Goal: Task Accomplishment & Management: Use online tool/utility

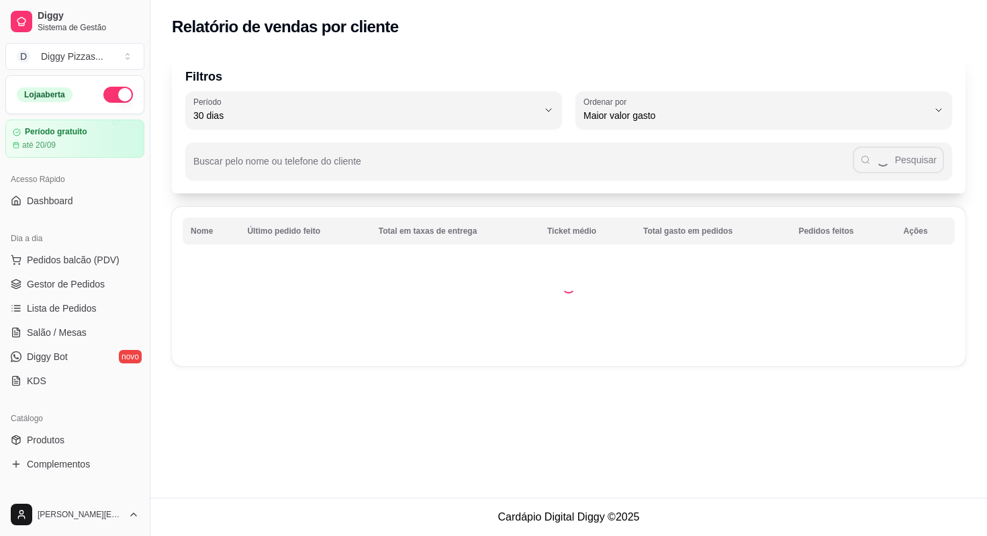
select select "30"
select select "HIGHEST_TOTAL_SPENT_WITH_ORDERS"
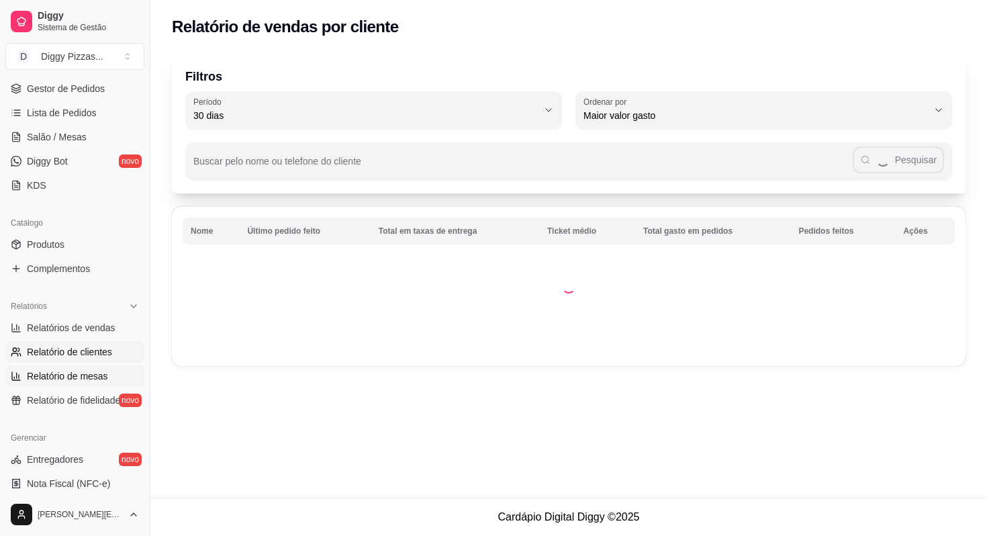
scroll to position [183, 0]
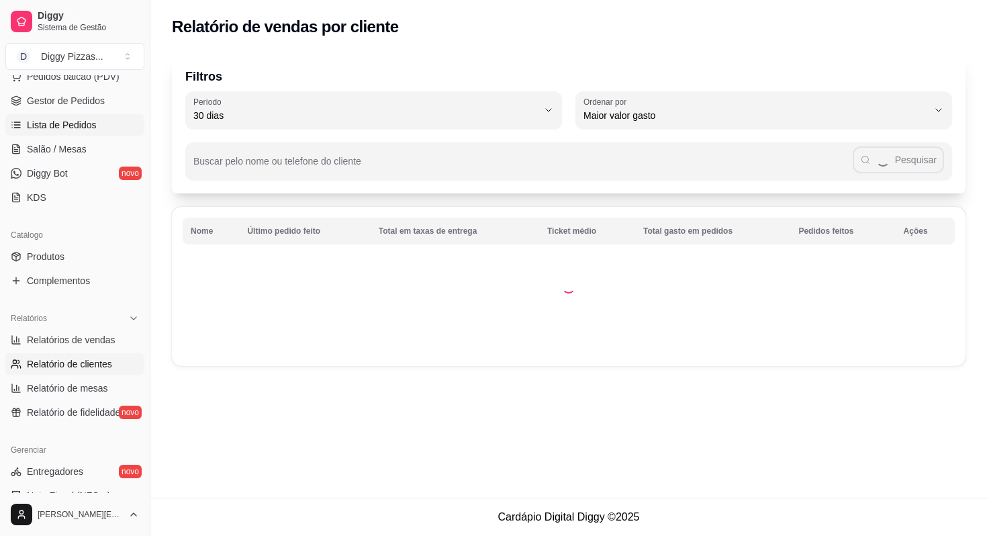
click at [70, 132] on link "Lista de Pedidos" at bounding box center [74, 124] width 139 height 21
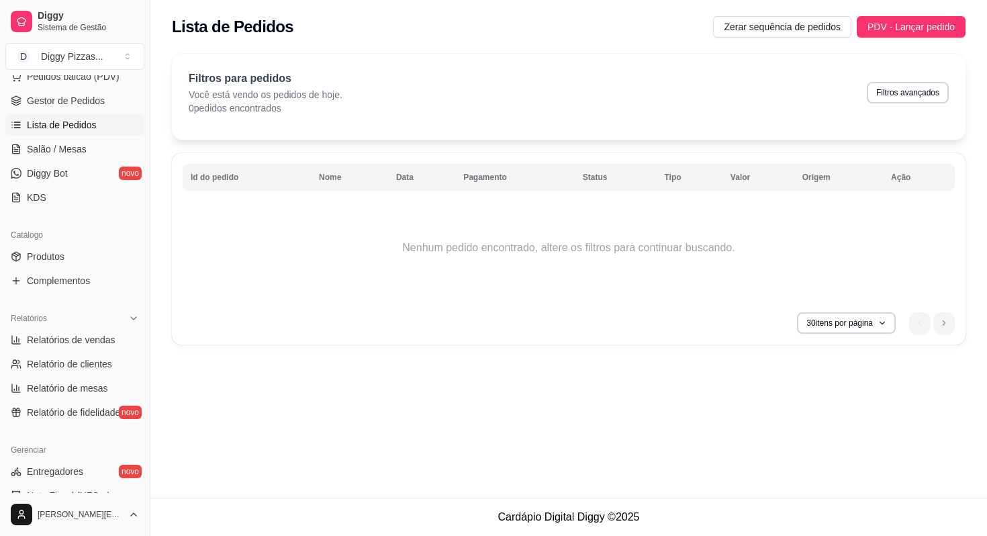
click at [909, 80] on div "Filtros para pedidos Você está vendo os pedidos de hoje. 0 pedidos encontrados …" at bounding box center [569, 93] width 760 height 44
click at [900, 91] on button "Filtros avançados" at bounding box center [907, 92] width 79 height 21
select select "0"
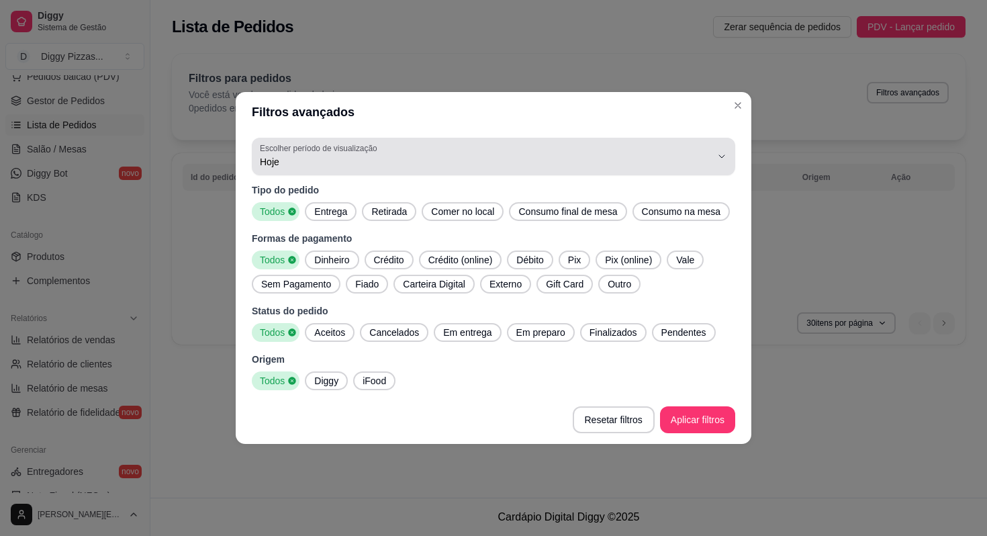
click at [580, 143] on div "Hoje" at bounding box center [485, 156] width 451 height 27
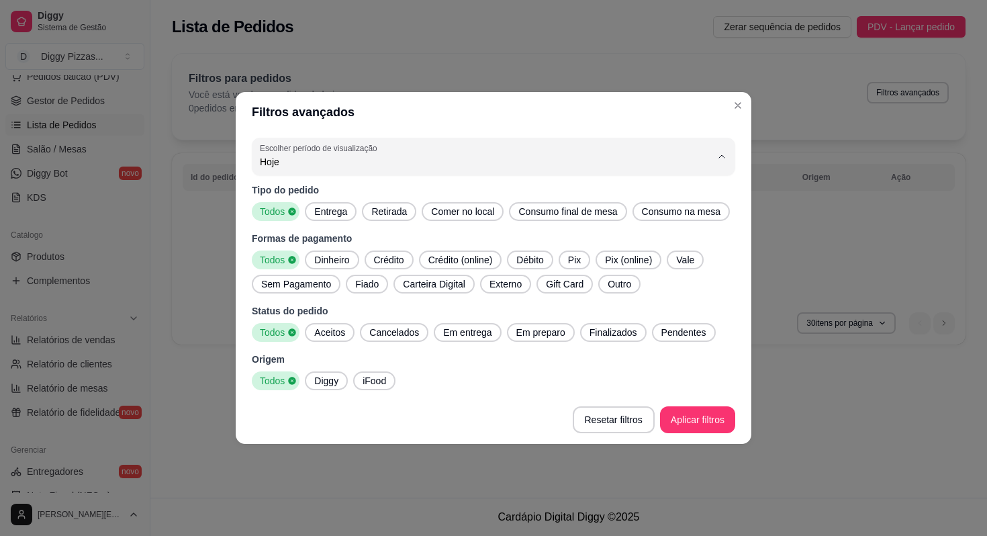
click at [384, 298] on span "45 dias" at bounding box center [487, 291] width 430 height 13
type input "45"
select select "45"
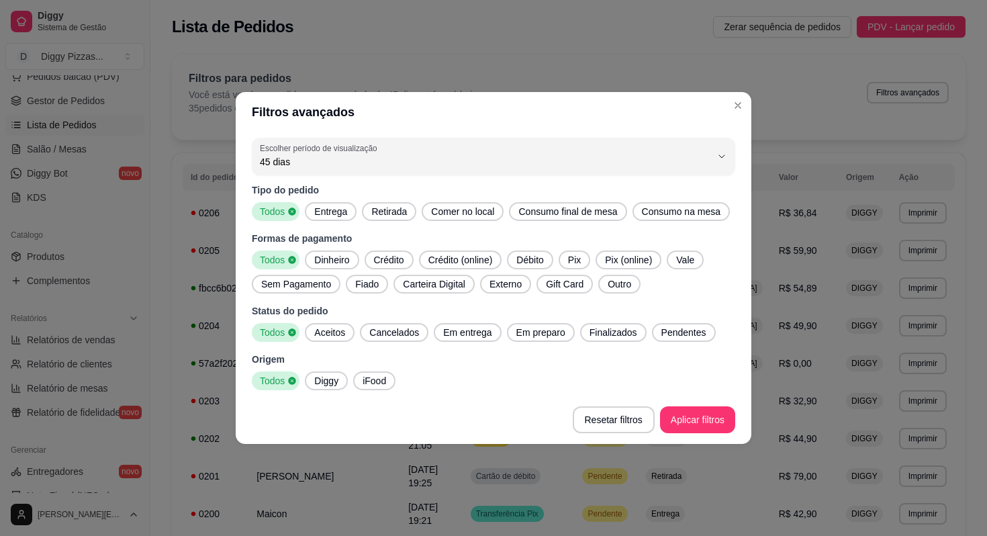
click at [344, 189] on div "Tipo do pedido Todos Entrega Retirada Comer no local Consumo final de mesa Cons…" at bounding box center [494, 202] width 484 height 38
click at [343, 205] on span "Entrega" at bounding box center [331, 211] width 44 height 13
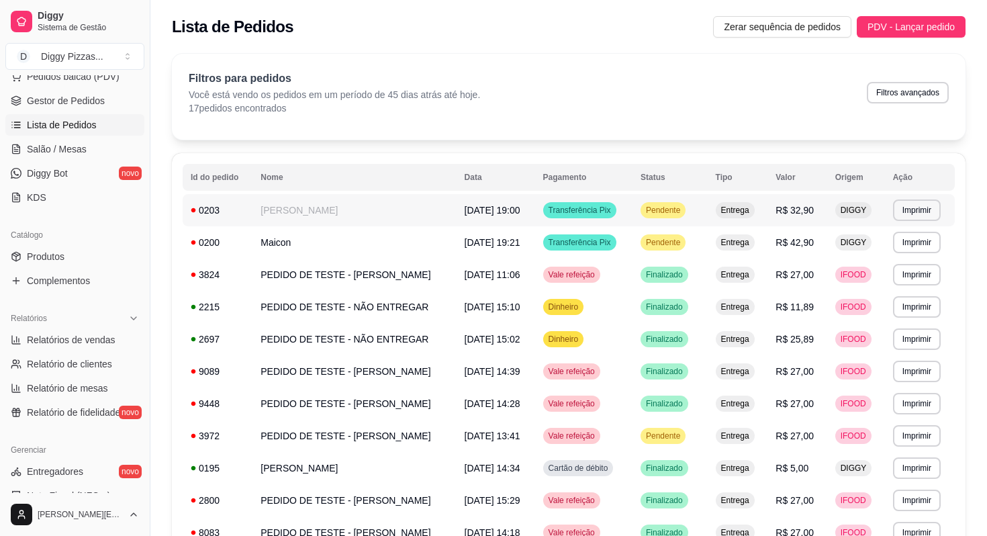
click at [768, 214] on td "Entrega" at bounding box center [738, 210] width 60 height 32
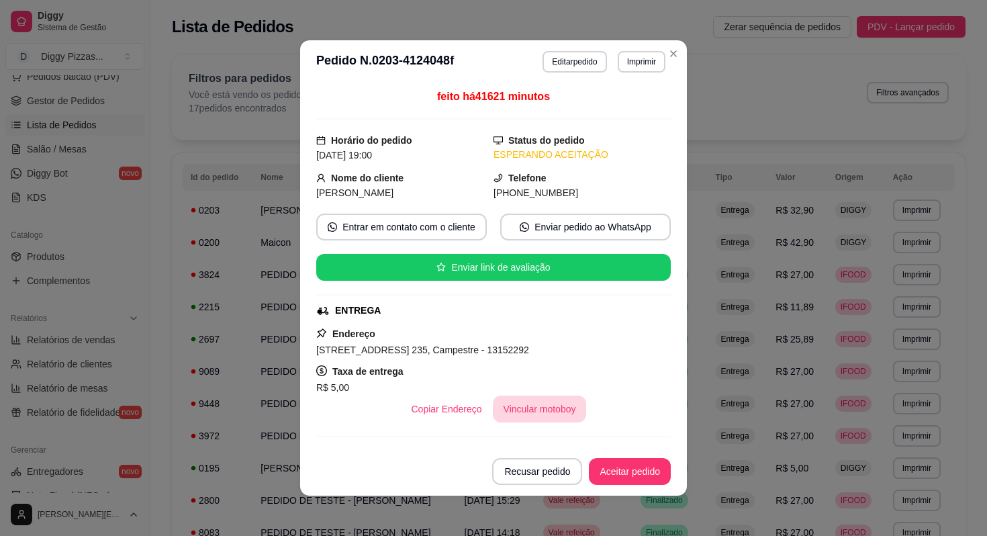
click at [550, 412] on button "Vincular motoboy" at bounding box center [540, 409] width 94 height 27
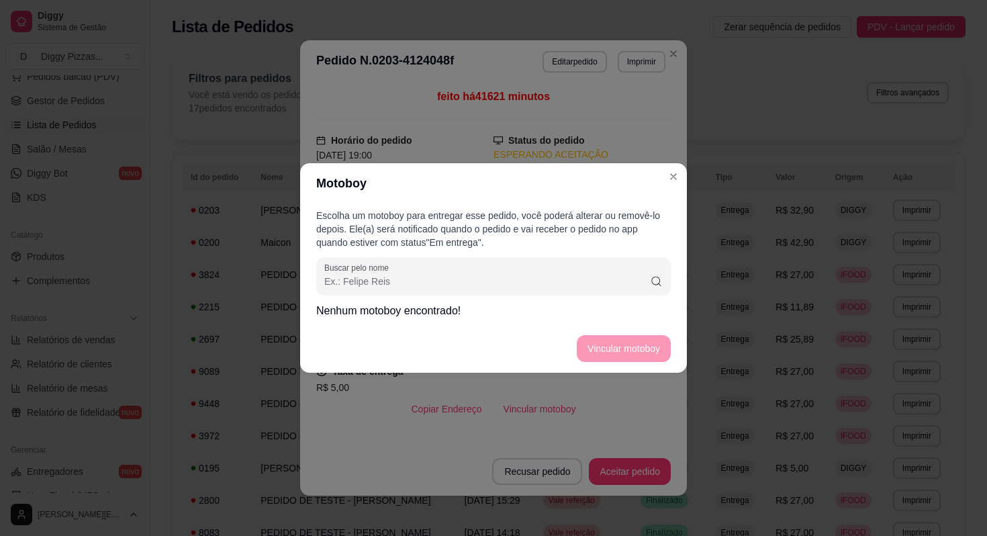
click at [571, 282] on input "Buscar pelo nome" at bounding box center [487, 281] width 326 height 13
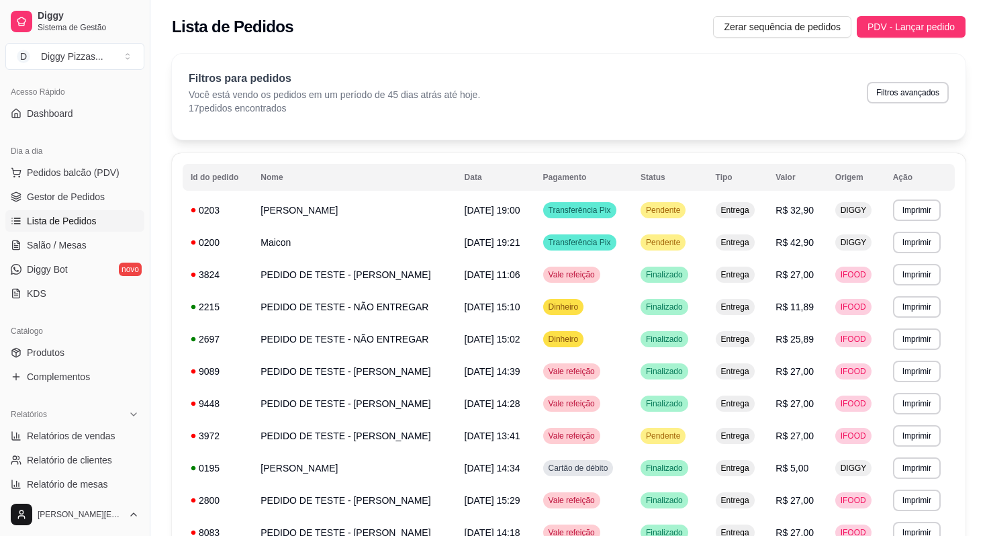
scroll to position [83, 0]
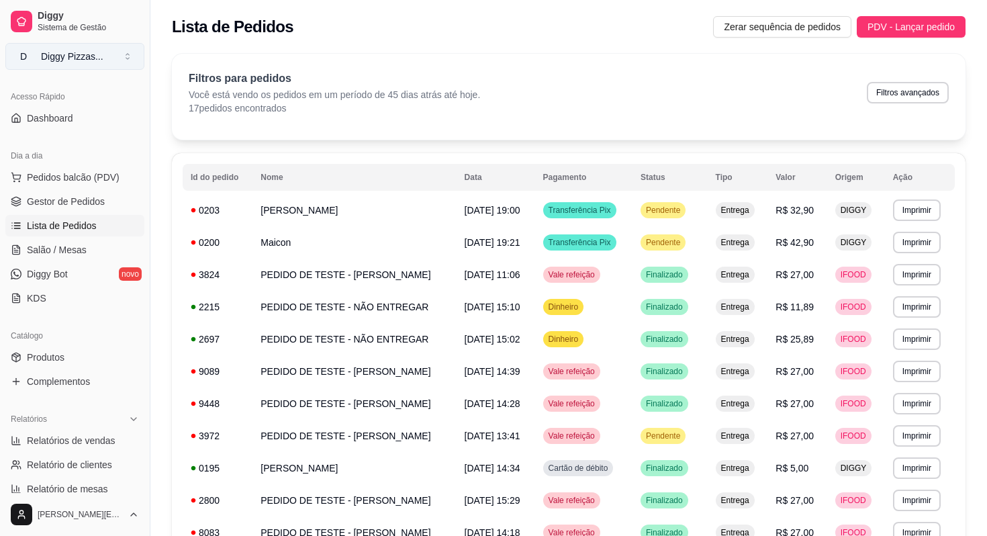
click at [28, 64] on button "D Diggy Pizzas ..." at bounding box center [74, 56] width 139 height 27
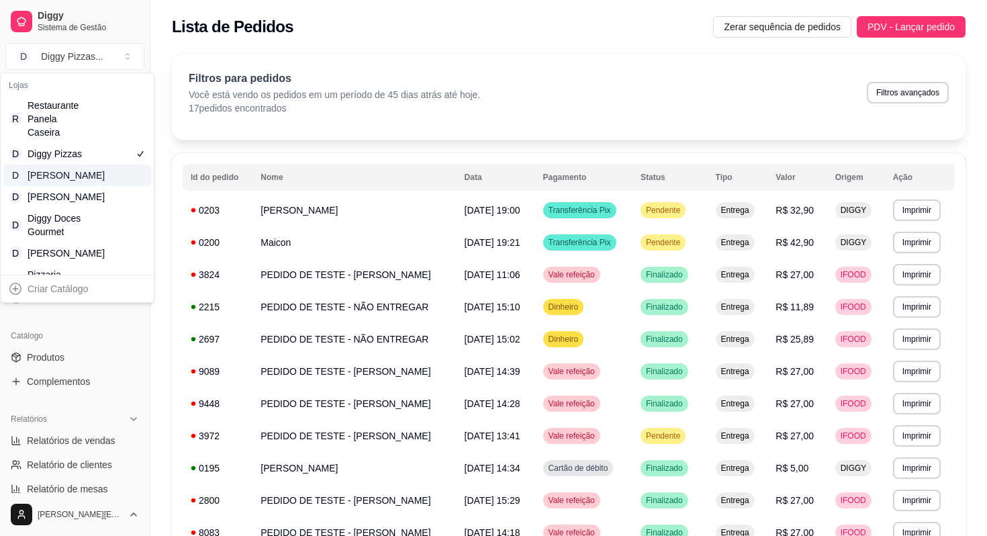
click at [58, 181] on div "[PERSON_NAME]" at bounding box center [58, 175] width 60 height 13
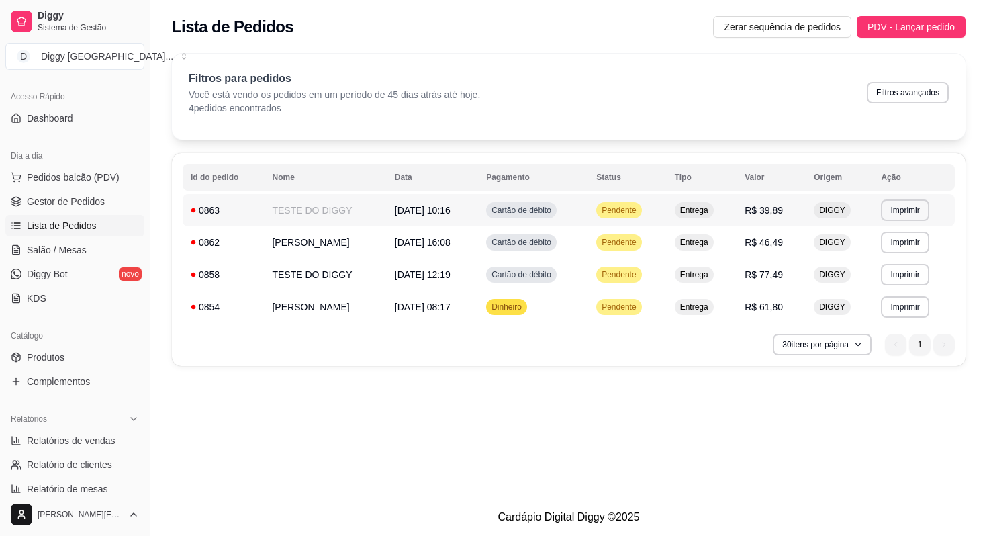
click at [802, 197] on td "R$ 39,89" at bounding box center [771, 210] width 69 height 32
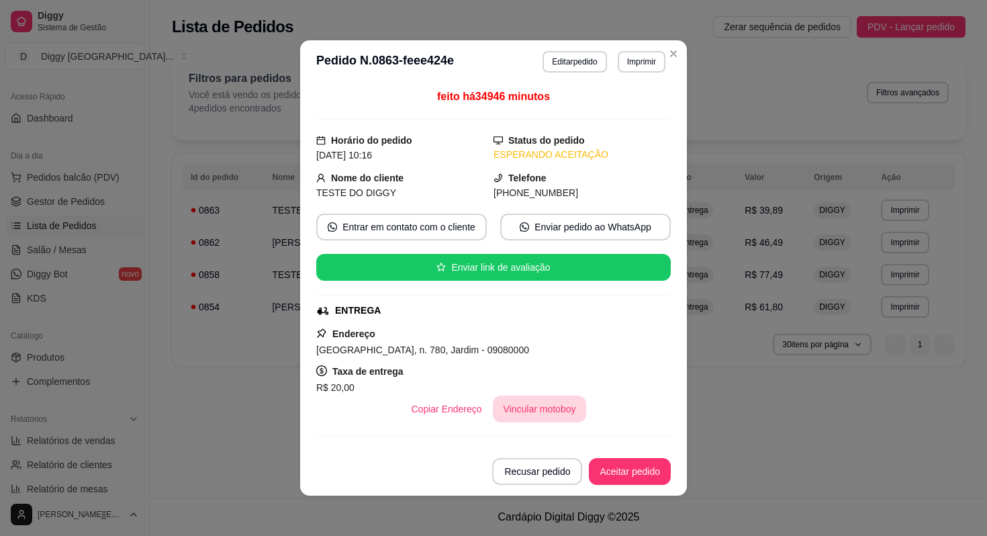
click at [537, 406] on button "Vincular motoboy" at bounding box center [540, 409] width 94 height 27
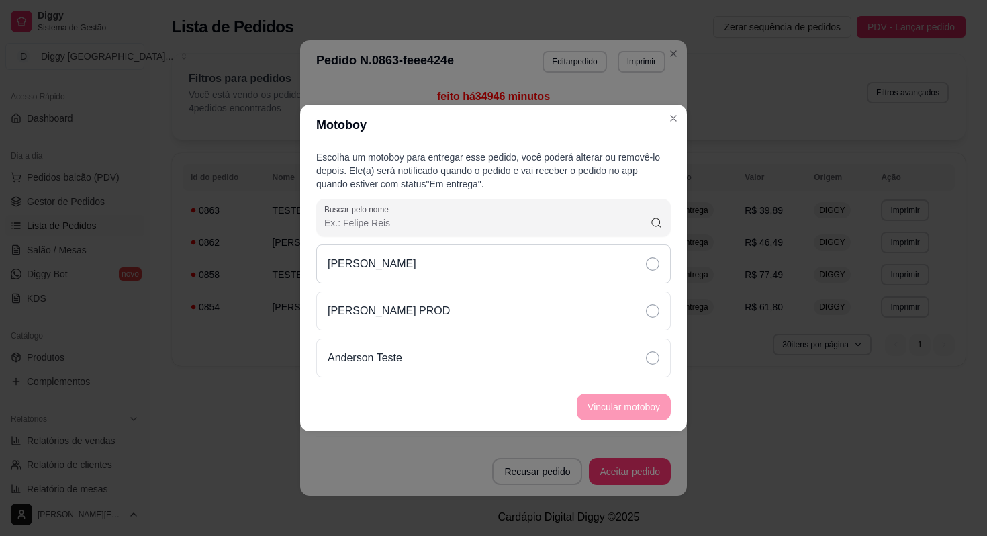
click at [558, 273] on div "[PERSON_NAME]" at bounding box center [493, 263] width 355 height 39
click at [557, 295] on div "[PERSON_NAME] PROD" at bounding box center [493, 310] width 355 height 39
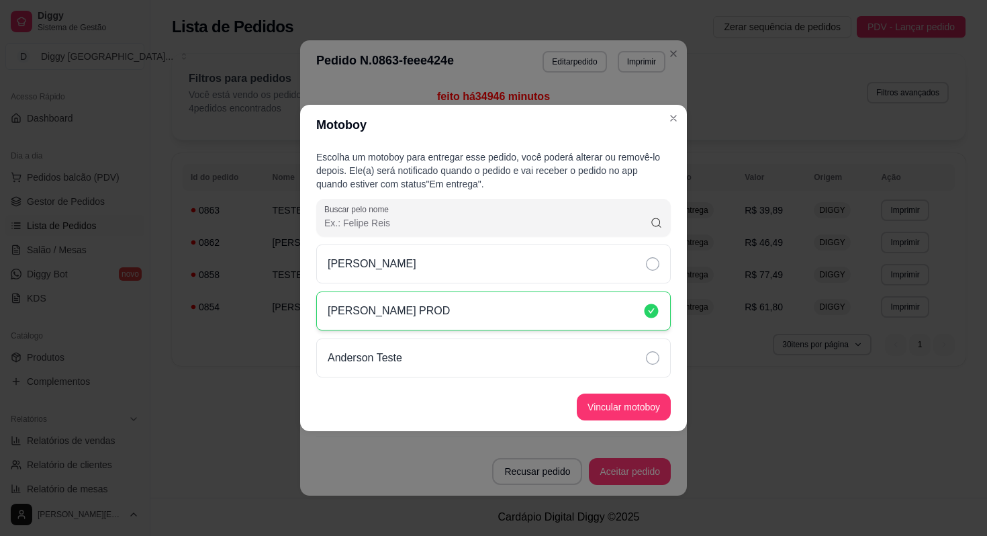
click at [555, 326] on div "[PERSON_NAME] PROD" at bounding box center [493, 310] width 355 height 39
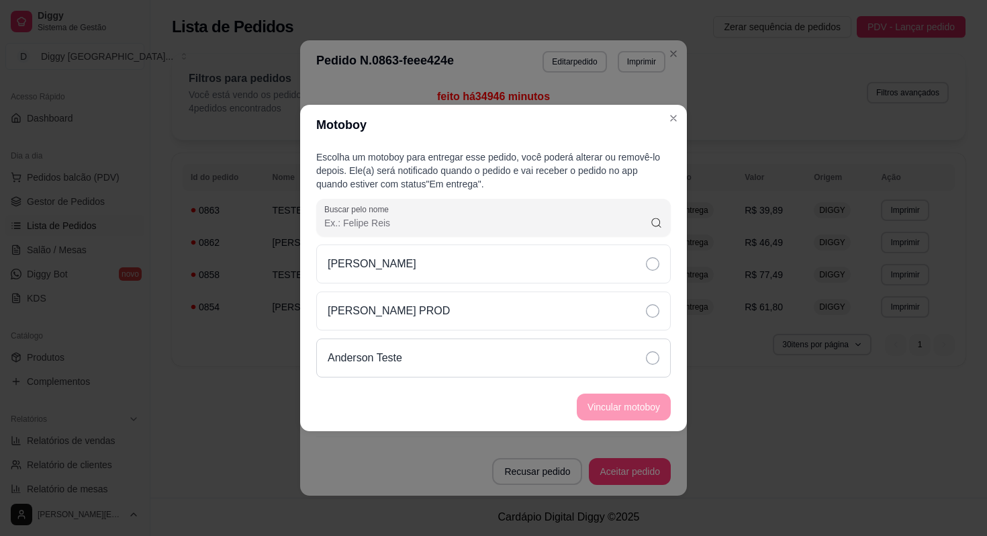
click at [555, 340] on div "Anderson Teste" at bounding box center [493, 357] width 355 height 39
click at [543, 298] on div "[PERSON_NAME] PROD" at bounding box center [493, 310] width 355 height 39
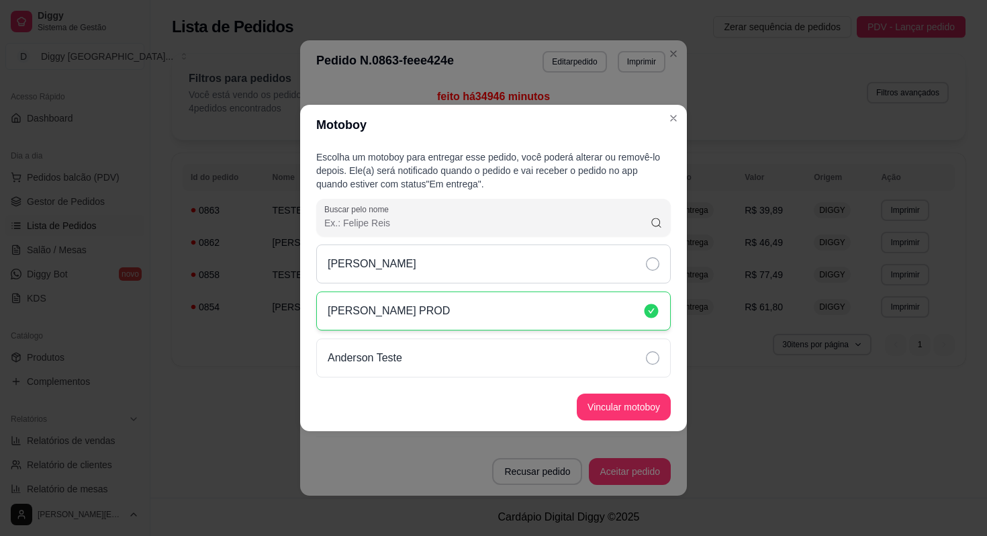
click at [541, 276] on div "[PERSON_NAME]" at bounding box center [493, 263] width 355 height 39
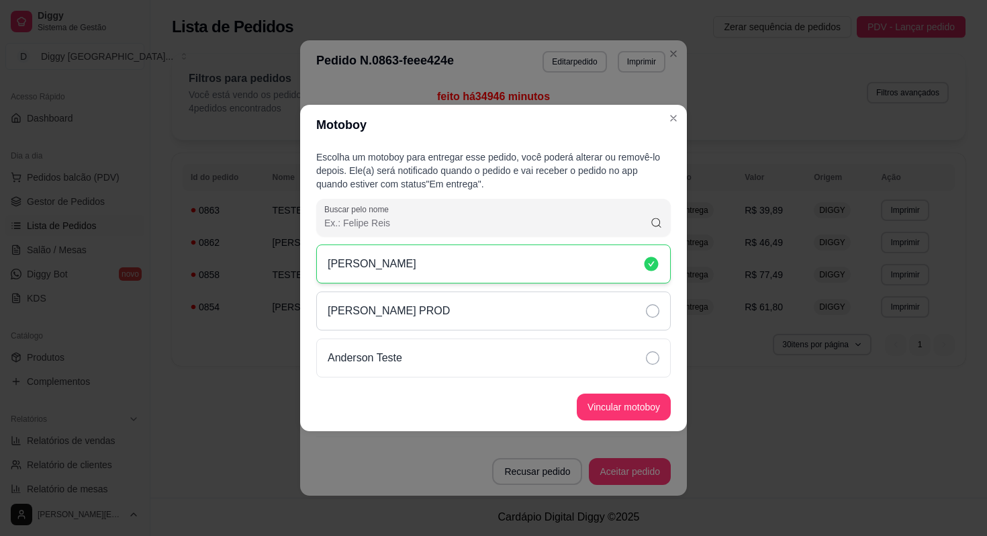
click at [537, 306] on div "[PERSON_NAME] PROD" at bounding box center [493, 310] width 355 height 39
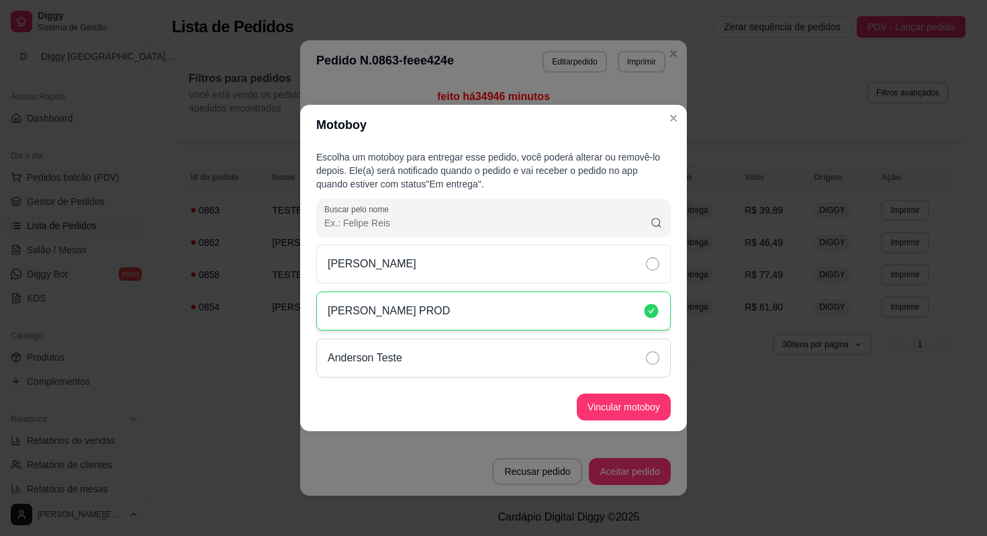
click at [531, 346] on div "Anderson Teste" at bounding box center [493, 357] width 355 height 39
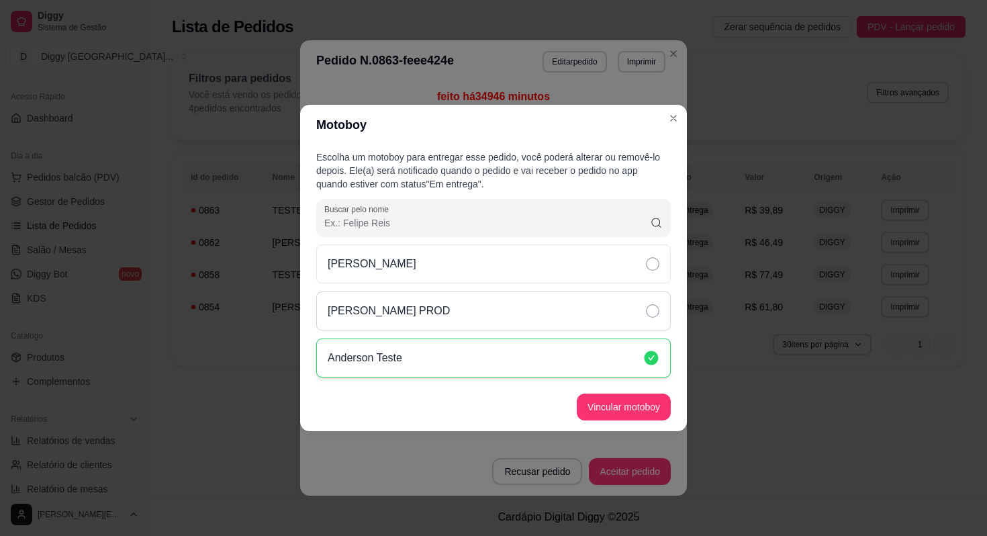
click at [530, 310] on div "[PERSON_NAME] PROD" at bounding box center [493, 310] width 355 height 39
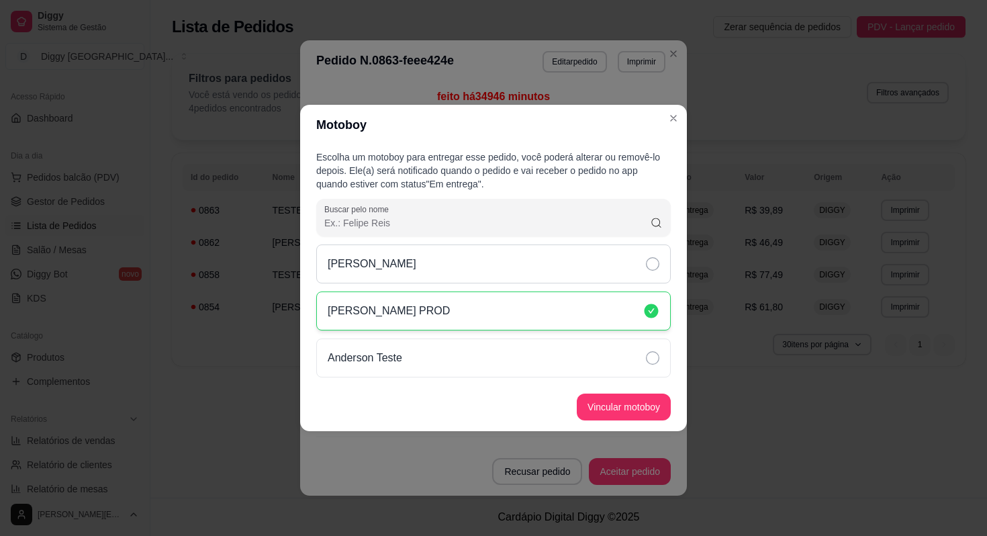
click at [529, 269] on div "[PERSON_NAME]" at bounding box center [493, 263] width 355 height 39
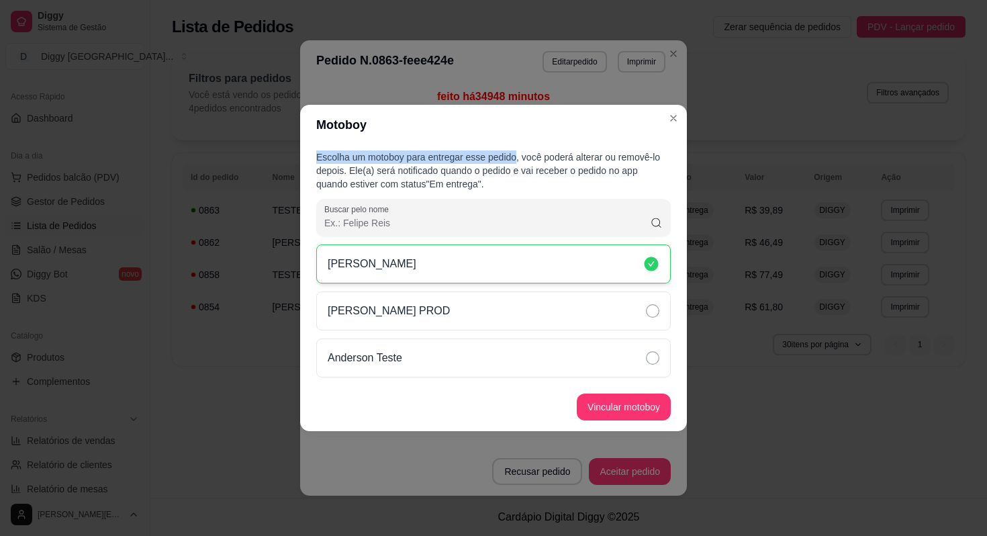
drag, startPoint x: 522, startPoint y: 158, endPoint x: 316, endPoint y: 161, distance: 206.2
click at [316, 161] on p "Escolha um motoboy para entregar esse pedido, você poderá alterar ou removê-lo …" at bounding box center [493, 170] width 355 height 40
copy p "Escolha um motoboy para entregar esse pedido"
click at [420, 413] on footer "Vincular motoboy" at bounding box center [493, 407] width 387 height 48
